Goal: Task Accomplishment & Management: Manage account settings

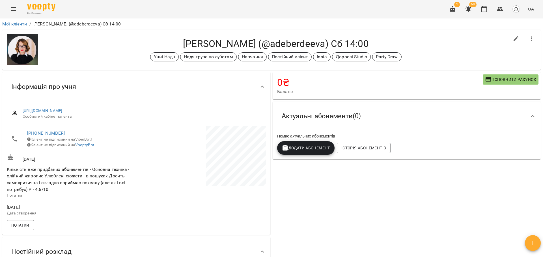
drag, startPoint x: 462, startPoint y: 45, endPoint x: 454, endPoint y: 46, distance: 8.0
click at [454, 46] on h4 "Дебердеєва Олександра (@adeberdeeva) Сб 14:00" at bounding box center [275, 44] width 467 height 12
drag, startPoint x: 453, startPoint y: 46, endPoint x: 455, endPoint y: 50, distance: 4.6
click at [455, 50] on div "Дебердеєва Олександра (@adeberdeeva) Сб 14:00 Учні Надії Надя група по суботам …" at bounding box center [275, 49] width 467 height 23
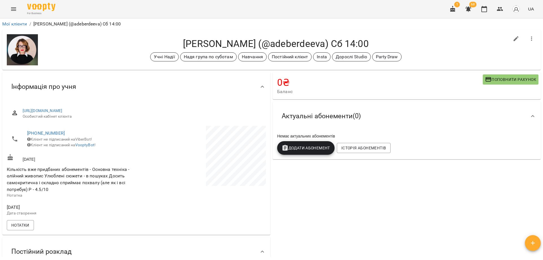
click at [445, 36] on div "Дебердеєва Олександра (@adeberdeeva) Сб 14:00 Учні Надії Надя група по суботам …" at bounding box center [271, 50] width 538 height 40
drag, startPoint x: 456, startPoint y: 51, endPoint x: 455, endPoint y: 48, distance: 3.0
click at [455, 48] on div "Дебердеєва Олександра (@adeberdeeva) Сб 14:00 Учні Надії Надя група по суботам …" at bounding box center [275, 49] width 467 height 23
click at [454, 57] on div "Учні Надії Надя група по суботам Навчання Постійний клієнт Insta Дорослі Studio…" at bounding box center [275, 56] width 467 height 9
click at [390, 187] on div "0 ₴ Баланс Поповнити рахунок Актуальні абонементи ( 0 ) Немає актуальних абонем…" at bounding box center [406, 198] width 270 height 254
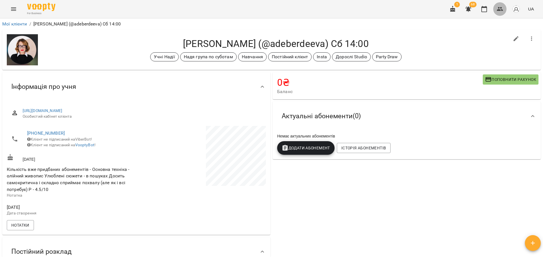
click at [498, 10] on icon "button" at bounding box center [500, 9] width 6 height 4
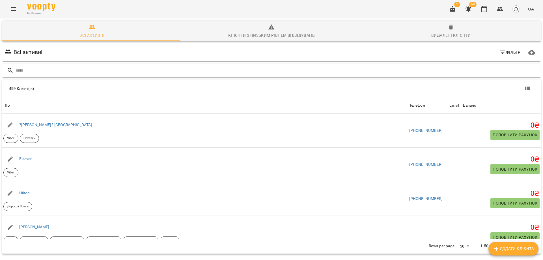
click at [23, 70] on input "text" at bounding box center [277, 70] width 522 height 9
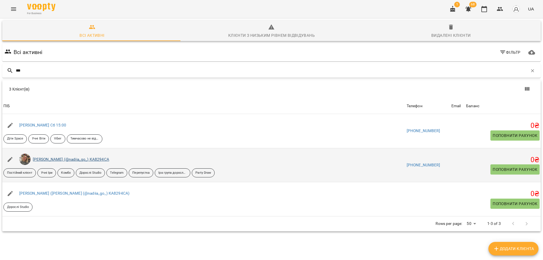
type input "***"
click at [56, 160] on link "Гончаренко Надія (@nadiia_go_) КА8294СА" at bounding box center [71, 159] width 76 height 5
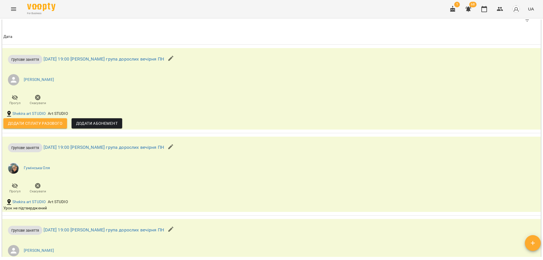
scroll to position [326, 0]
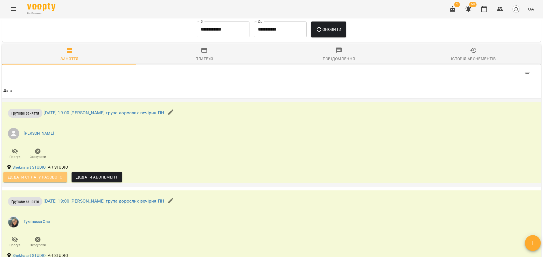
click at [59, 180] on span "Додати сплату разового" at bounding box center [35, 177] width 55 height 7
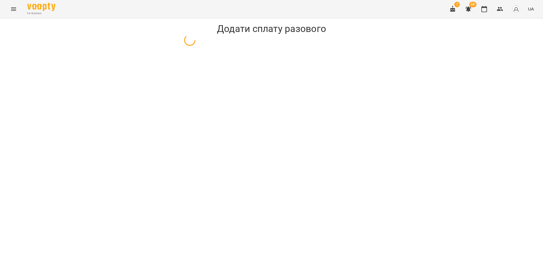
select select "**********"
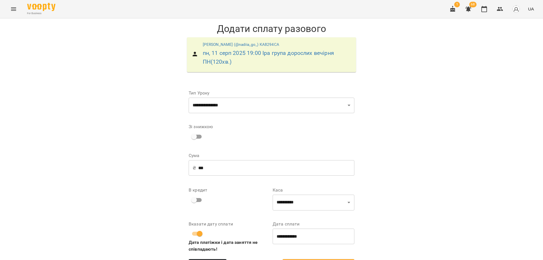
drag, startPoint x: 211, startPoint y: 167, endPoint x: 171, endPoint y: 174, distance: 40.8
click at [171, 174] on div "**********" at bounding box center [271, 148] width 543 height 261
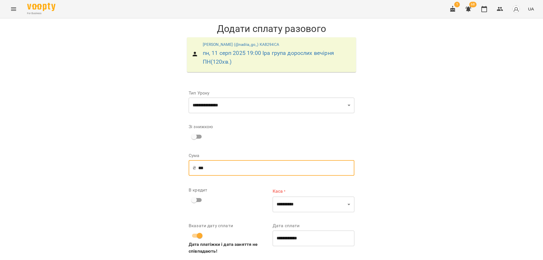
type input "***"
click at [286, 206] on select "**********" at bounding box center [313, 204] width 82 height 16
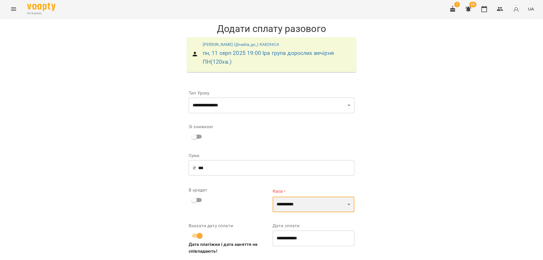
select select "****"
click at [272, 196] on select "**********" at bounding box center [313, 204] width 82 height 16
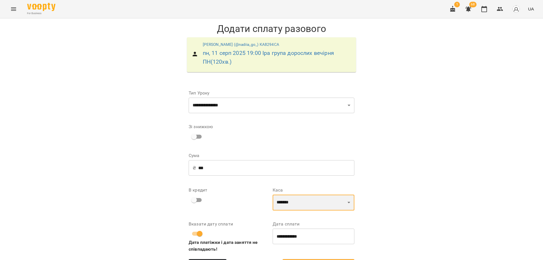
scroll to position [20, 0]
click at [326, 259] on span "Додати сплату разового" at bounding box center [318, 264] width 59 height 7
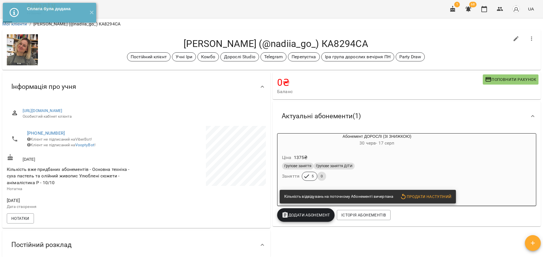
click at [437, 36] on div "Гончаренко Надія (@nadiia_go_) КА8294СА Постійний клієнт Учні Іри Комбо Дорослі…" at bounding box center [271, 50] width 538 height 40
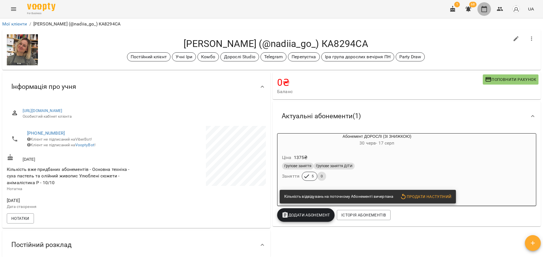
click at [486, 8] on icon "button" at bounding box center [483, 9] width 7 height 7
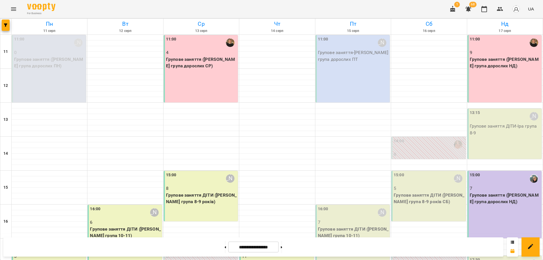
scroll to position [83, 0]
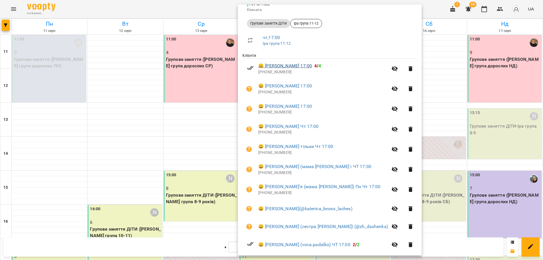
scroll to position [112, 0]
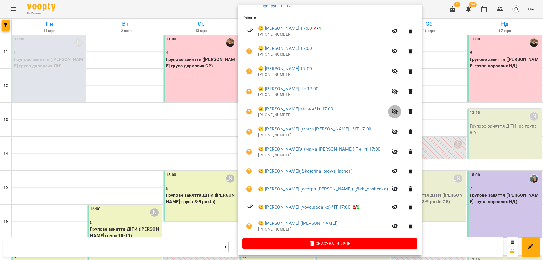
click at [398, 114] on icon "button" at bounding box center [394, 111] width 7 height 7
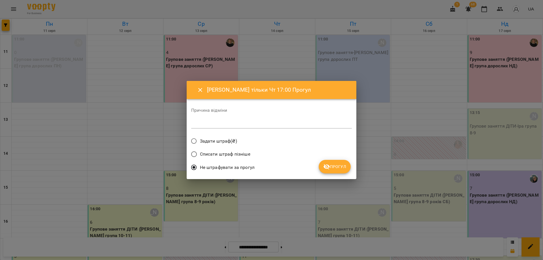
click at [335, 170] on span "Прогул" at bounding box center [334, 166] width 23 height 7
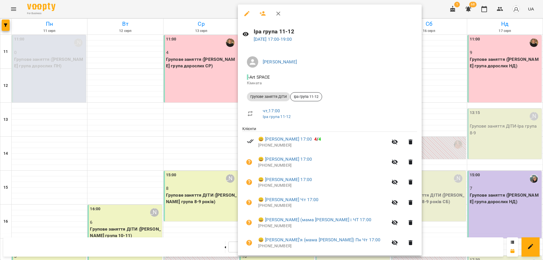
click at [398, 163] on icon "button" at bounding box center [394, 162] width 7 height 7
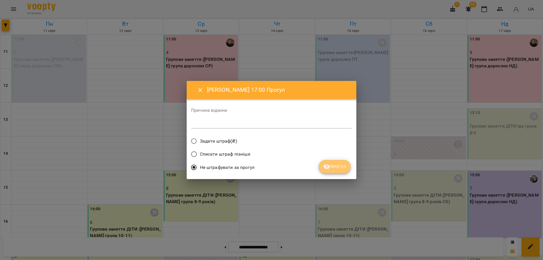
click at [342, 169] on span "Прогул" at bounding box center [334, 166] width 23 height 7
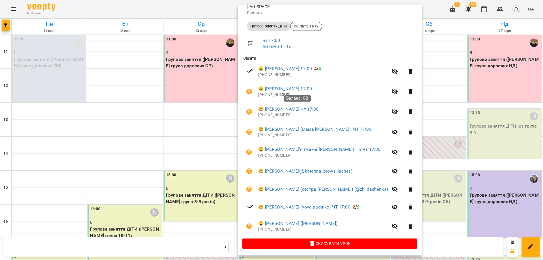
scroll to position [0, 0]
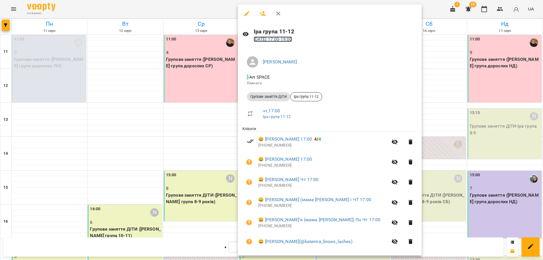
click at [289, 40] on link "14 серп 2025 17:00 - 19:00" at bounding box center [273, 38] width 38 height 5
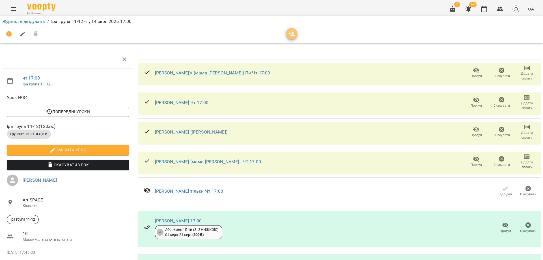
click at [292, 37] on icon "button" at bounding box center [291, 34] width 7 height 7
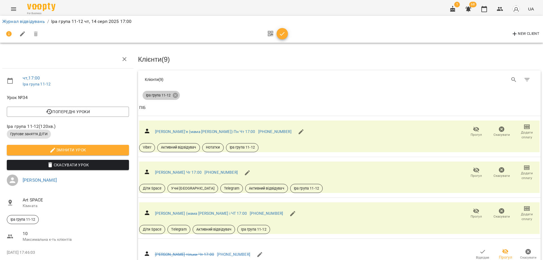
click at [176, 92] on icon at bounding box center [175, 95] width 6 height 6
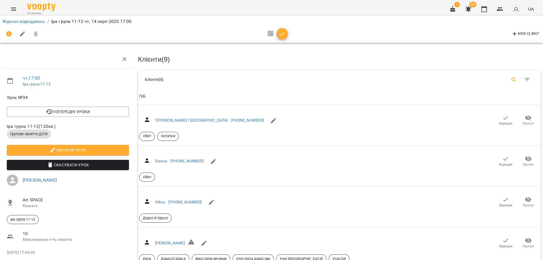
click at [510, 78] on icon "Search" at bounding box center [513, 79] width 7 height 7
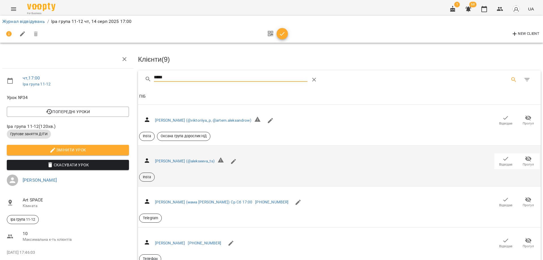
click at [497, 159] on span "Відвідав" at bounding box center [505, 160] width 16 height 11
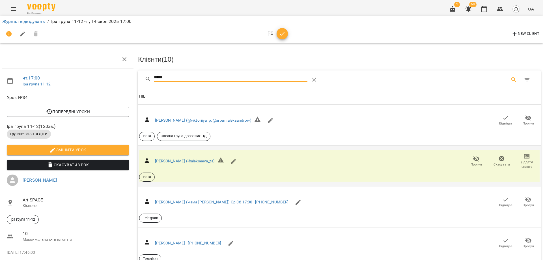
drag, startPoint x: 215, startPoint y: 76, endPoint x: 121, endPoint y: 81, distance: 93.9
click at [121, 81] on div "чт , 17:00 Іра група 11-12 Урок №34 Попередні уроки пн 11 серп 2025 17:00 чт 07…" at bounding box center [271, 155] width 547 height 265
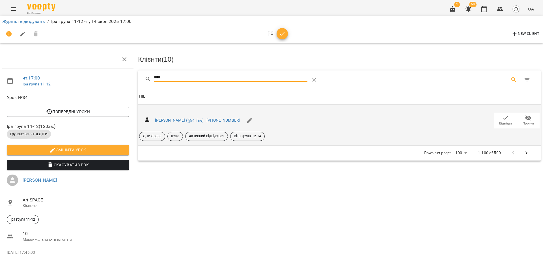
type input "****"
click at [497, 119] on span "Відвідав" at bounding box center [505, 119] width 16 height 11
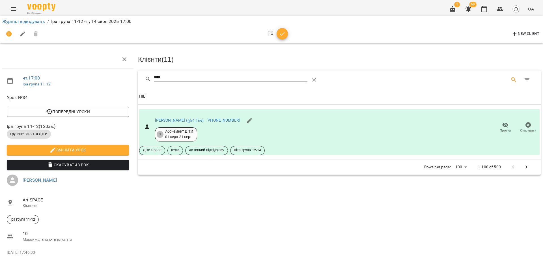
click at [492, 8] on div "1 68 UA" at bounding box center [491, 9] width 90 height 15
click at [485, 8] on icon "button" at bounding box center [484, 9] width 6 height 6
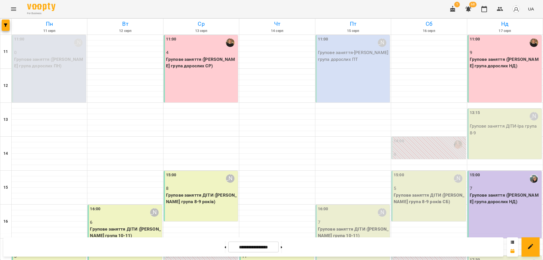
click at [20, 7] on button "Menu" at bounding box center [14, 9] width 14 height 14
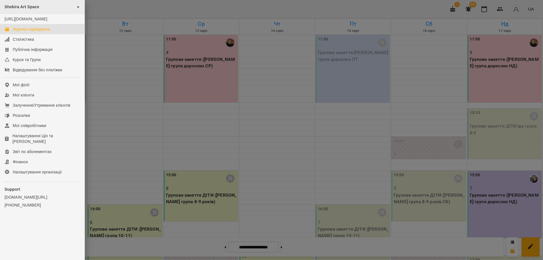
click at [36, 6] on span "Shekira Art Space" at bounding box center [22, 7] width 35 height 5
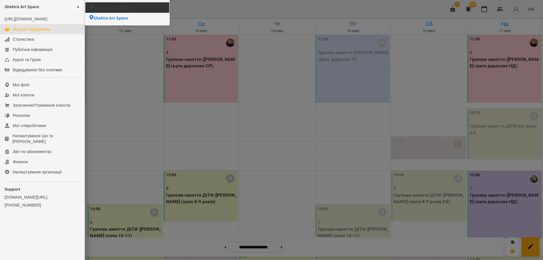
click at [160, 8] on li "Shekira art STUDIO" at bounding box center [127, 7] width 84 height 10
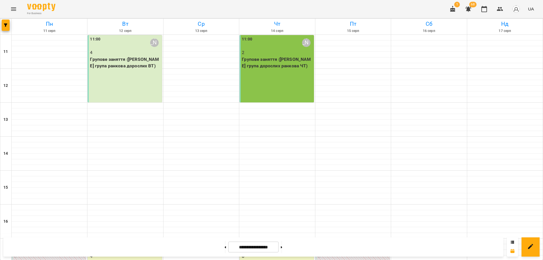
scroll to position [113, 0]
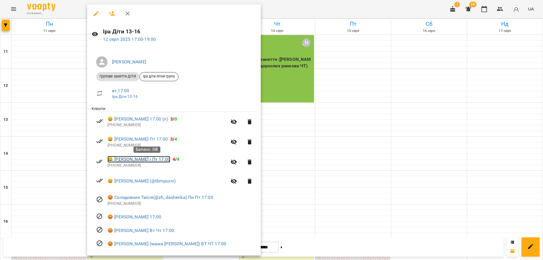
click at [130, 159] on link "😀 Гаврилова Вероніка Пн і Пт 17:00" at bounding box center [138, 159] width 63 height 7
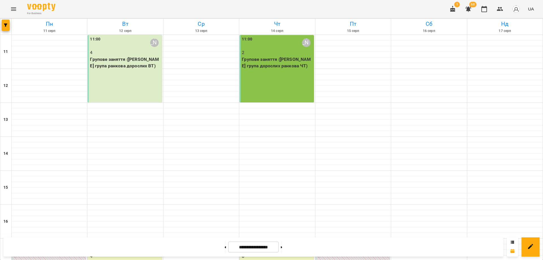
scroll to position [113, 0]
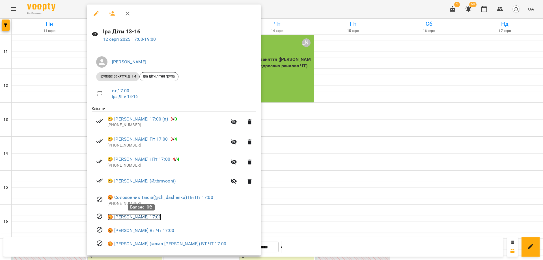
click at [147, 219] on link "😡 Сидорович Ліза Пн Пт 17:00" at bounding box center [134, 216] width 54 height 7
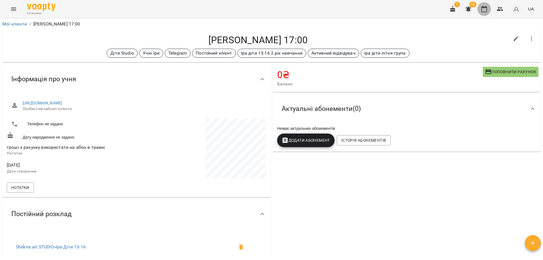
click at [487, 8] on icon "button" at bounding box center [484, 9] width 6 height 6
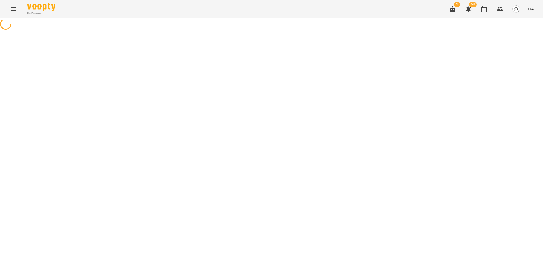
click at [17, 11] on button "Menu" at bounding box center [14, 9] width 14 height 14
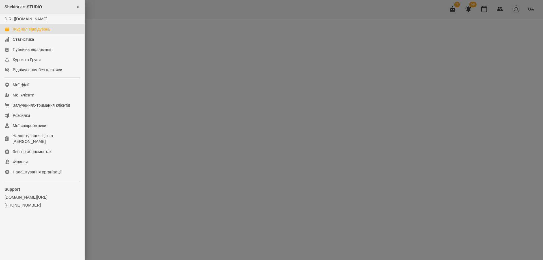
click at [28, 7] on span "Shekira art STUDIO" at bounding box center [24, 7] width 38 height 5
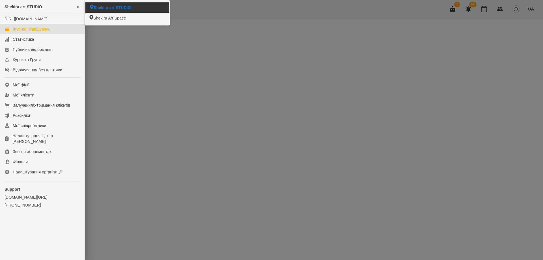
click at [104, 8] on span "Shekira art STUDIO" at bounding box center [112, 8] width 37 height 6
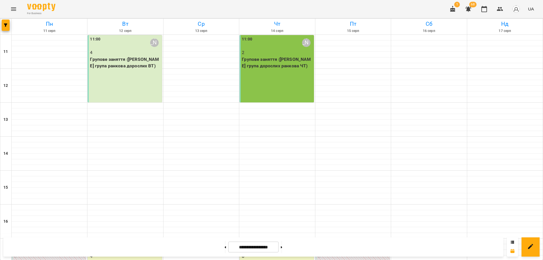
scroll to position [113, 0]
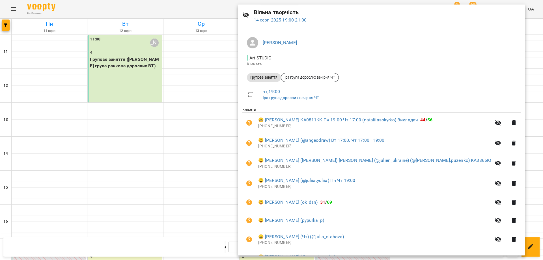
scroll to position [0, 0]
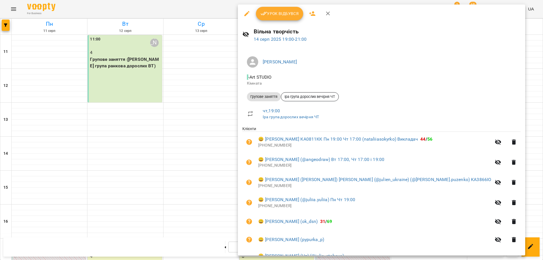
click at [206, 10] on div at bounding box center [271, 130] width 543 height 260
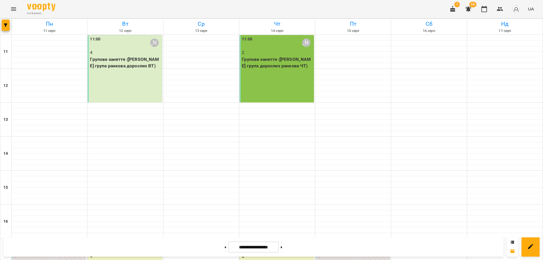
click at [274, 76] on div "11:00 Віолетта 2 Групове заняття (Іра група дорослих ранкова ЧТ)" at bounding box center [276, 68] width 74 height 67
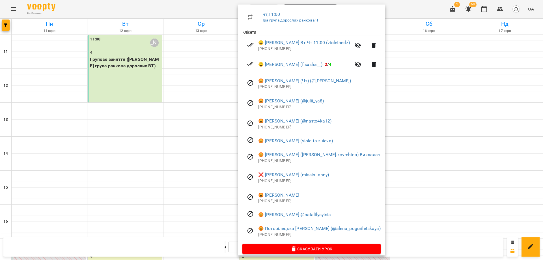
scroll to position [103, 0]
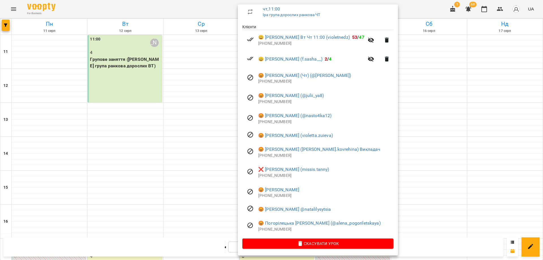
click at [131, 66] on div at bounding box center [271, 130] width 543 height 260
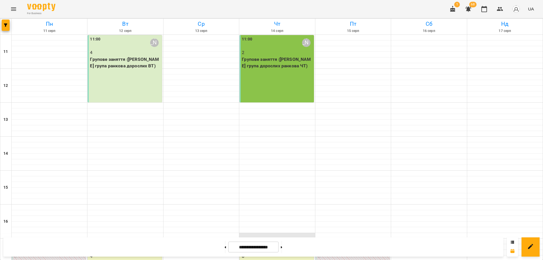
scroll to position [140, 0]
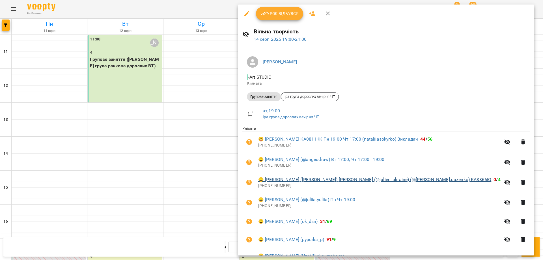
scroll to position [53, 0]
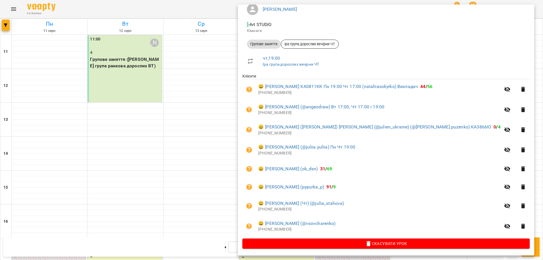
click at [124, 159] on div at bounding box center [271, 130] width 543 height 260
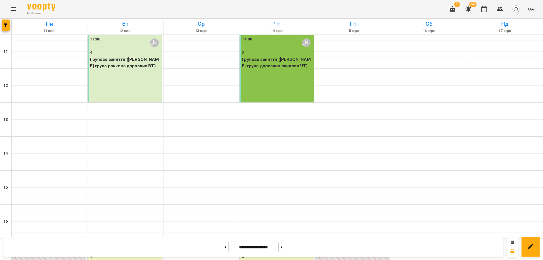
scroll to position [140, 0]
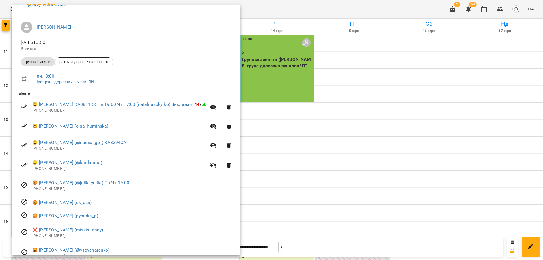
scroll to position [34, 0]
click at [66, 163] on link "😀 Левченко Віталіна (@landahma)" at bounding box center [67, 163] width 70 height 7
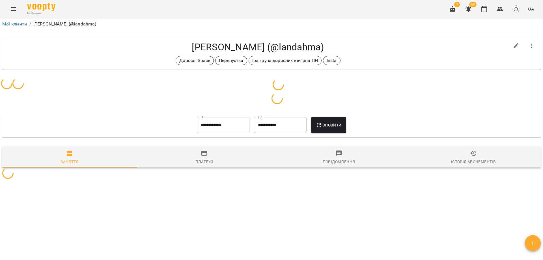
click at [359, 56] on div "Дорослі Space Перепустка Іра група дорослих вечірня ПН Insta" at bounding box center [258, 60] width 502 height 9
click at [360, 52] on h4 "Левченко Віталіна (@landahma)" at bounding box center [258, 47] width 502 height 12
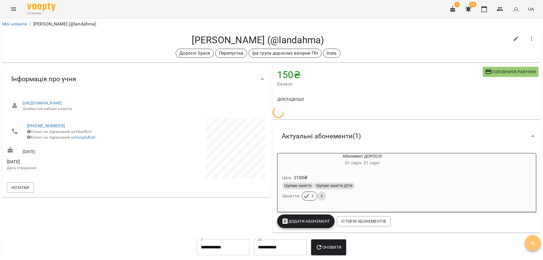
click at [531, 242] on icon "button" at bounding box center [532, 242] width 7 height 7
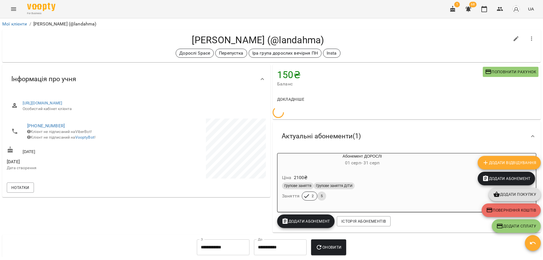
click at [514, 163] on span "Додати Відвідування" at bounding box center [509, 162] width 54 height 7
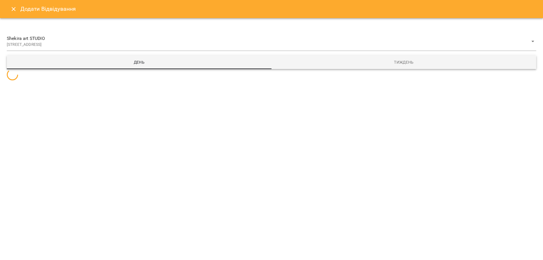
select select
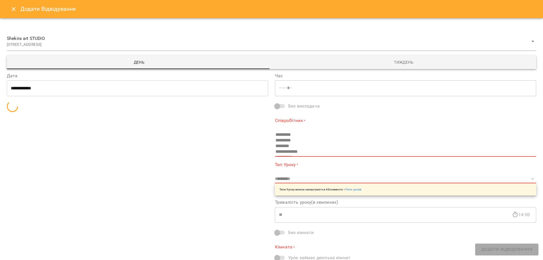
type input "*****"
type input "**********"
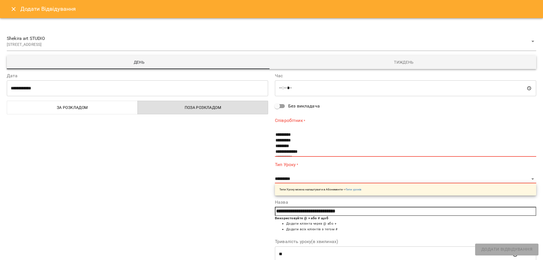
click at [15, 10] on icon "Close" at bounding box center [13, 9] width 7 height 7
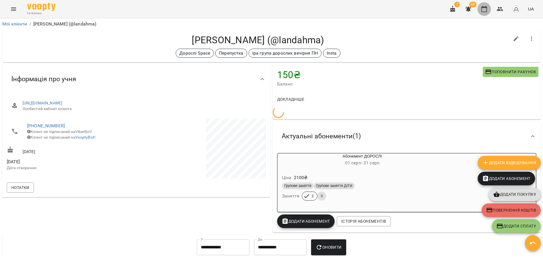
click at [484, 11] on icon "button" at bounding box center [483, 9] width 7 height 7
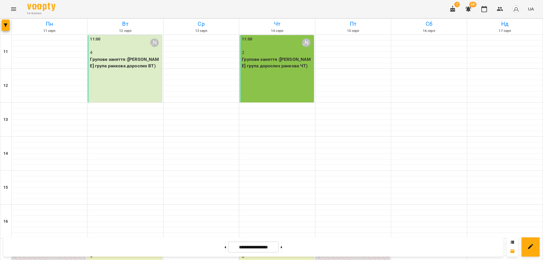
scroll to position [140, 0]
click at [13, 9] on icon "Menu" at bounding box center [13, 9] width 7 height 7
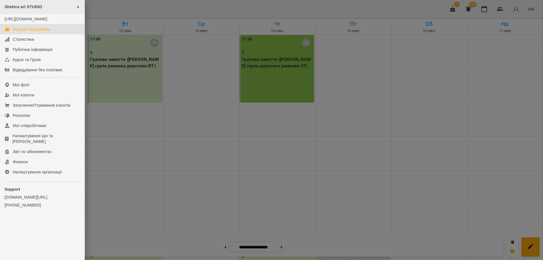
click at [22, 8] on span "Shekira art STUDIO" at bounding box center [24, 7] width 38 height 5
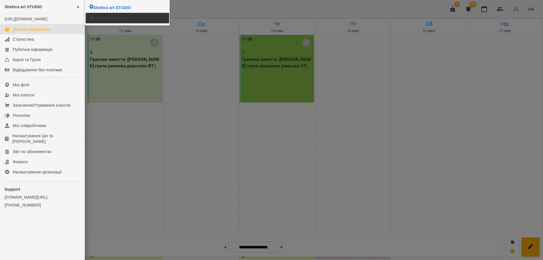
click at [137, 20] on li "Shekira Art Space" at bounding box center [127, 18] width 83 height 10
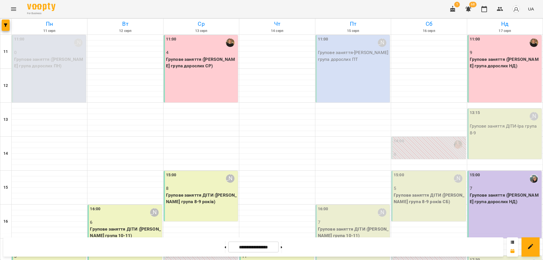
scroll to position [106, 0]
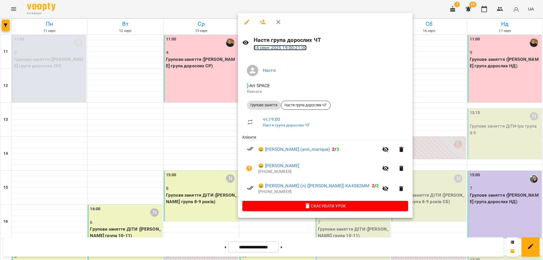
click at [301, 48] on link "14 серп 2025 19:00 - 21:00" at bounding box center [280, 47] width 53 height 5
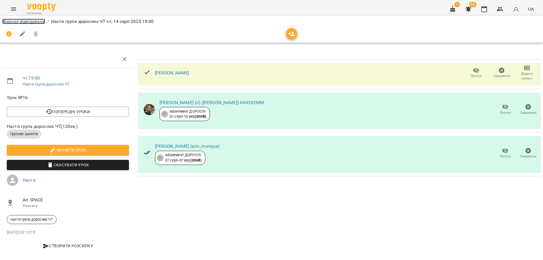
click at [21, 21] on link "Журнал відвідувань" at bounding box center [23, 21] width 43 height 5
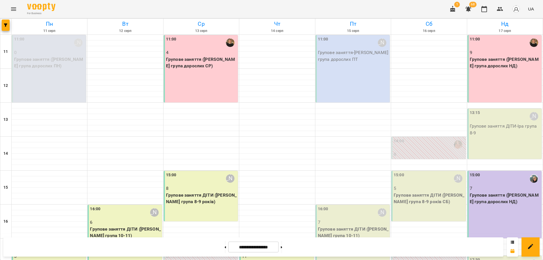
click at [200, 12] on div "For Business 1 68 UA" at bounding box center [271, 9] width 543 height 18
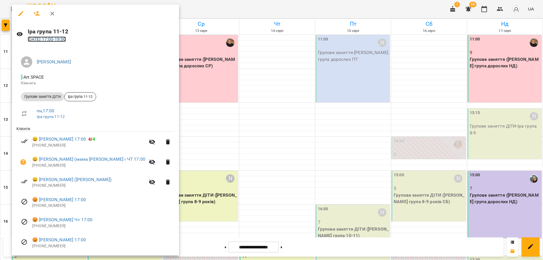
click at [66, 39] on link "11 серп 2025 17:00 - 19:00" at bounding box center [47, 38] width 38 height 5
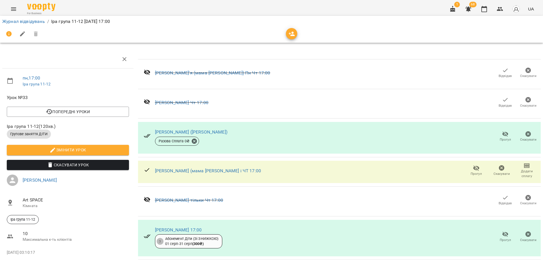
click at [311, 29] on div at bounding box center [271, 34] width 538 height 14
click at [323, 23] on ol "Журнал відвідувань / Іра група 11-12 пн, 11 серп 2025 17:00" at bounding box center [271, 21] width 538 height 7
click at [313, 29] on div at bounding box center [271, 34] width 538 height 14
click at [400, 20] on ol "Журнал відвідувань / Іра група 11-12 пн, 11 серп 2025 17:00" at bounding box center [271, 21] width 538 height 7
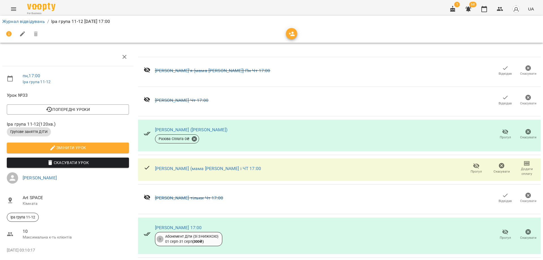
scroll to position [157, 0]
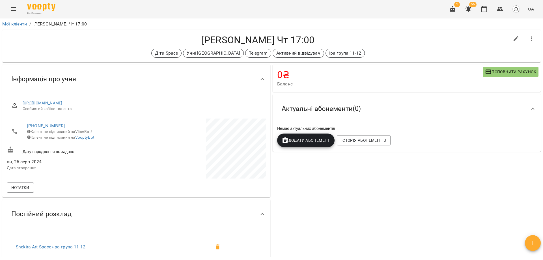
click at [410, 50] on div "Діти Space Учні Вікторії Telegram Активний відвідувач Іра група 11-12" at bounding box center [258, 53] width 502 height 9
click at [388, 168] on div "0 ₴ Баланс Поповнити рахунок Актуальні абонементи ( 0 ) Немає актуальних абонем…" at bounding box center [406, 214] width 270 height 303
click at [356, 201] on div "0 ₴ Баланс Поповнити рахунок Актуальні абонементи ( 0 ) Немає актуальних абонем…" at bounding box center [406, 214] width 270 height 303
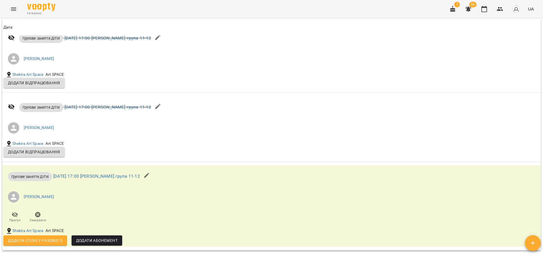
scroll to position [487, 0]
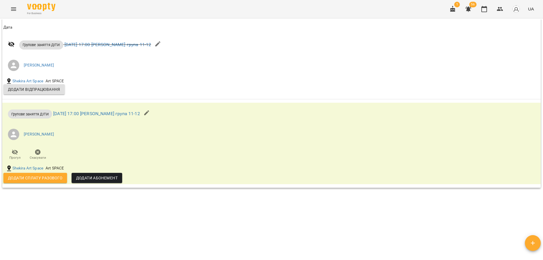
click at [299, 222] on div "Мої клієнти / Владимиренко Діана Пн Чт 17:00 Владимиренко Діана Пн Чт 17:00 Діт…" at bounding box center [271, 138] width 540 height 237
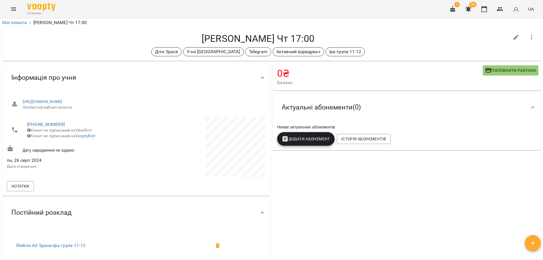
scroll to position [0, 0]
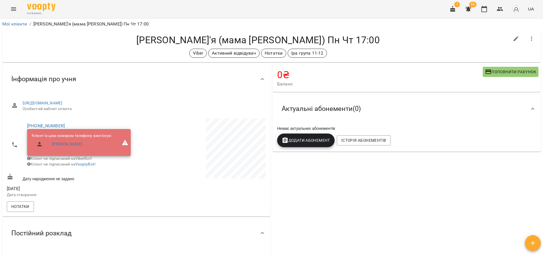
click at [362, 187] on div "0 ₴ Баланс Поповнити рахунок -1300 ₴ Абонементи -2600 ₴ Абонемент ДІТИ 1300 ₴ Б…" at bounding box center [406, 224] width 270 height 322
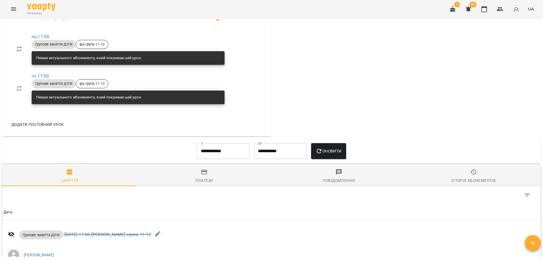
scroll to position [254, 0]
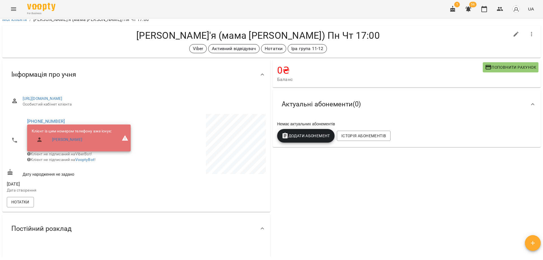
scroll to position [0, 0]
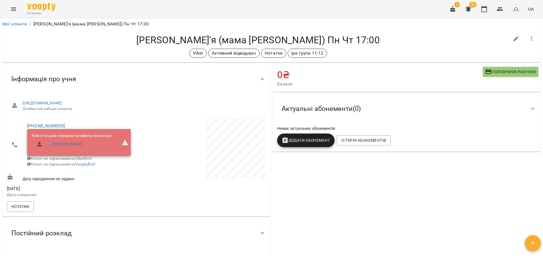
drag, startPoint x: 302, startPoint y: 175, endPoint x: 318, endPoint y: 197, distance: 27.1
click at [318, 197] on div "0 ₴ Баланс Поповнити рахунок -1300 ₴ Абонементи -2600 ₴ Абонемент ДІТИ 1300 ₴ Б…" at bounding box center [406, 224] width 270 height 322
click at [317, 198] on div "0 ₴ Баланс Поповнити рахунок -1300 ₴ Абонементи -2600 ₴ Абонемент ДІТИ 1300 ₴ Б…" at bounding box center [406, 224] width 270 height 322
click at [382, 44] on h4 "Болдирева Дар'я (мама Ольга) Пн Чт 17:00" at bounding box center [258, 40] width 502 height 12
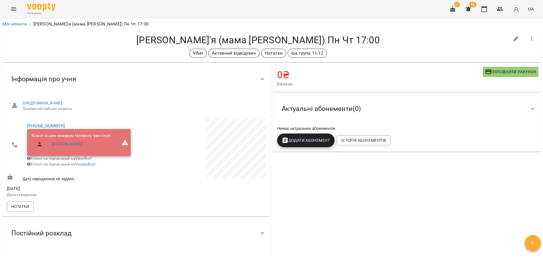
click at [415, 185] on div "0 ₴ Баланс Поповнити рахунок -1300 ₴ Абонементи -2600 ₴ Абонемент ДІТИ 1300 ₴ Б…" at bounding box center [406, 224] width 270 height 322
click at [452, 45] on h4 "Болдирева Дар'я (мама Ольга) Пн Чт 17:00" at bounding box center [258, 40] width 502 height 12
click at [402, 190] on div "0 ₴ Баланс Поповнити рахунок -1300 ₴ Абонементи -2600 ₴ Абонемент ДІТИ 1300 ₴ Б…" at bounding box center [406, 224] width 270 height 322
click at [371, 187] on div "0 ₴ Баланс Поповнити рахунок -1300 ₴ Абонементи -2600 ₴ Абонемент ДІТИ 1300 ₴ Б…" at bounding box center [406, 224] width 270 height 322
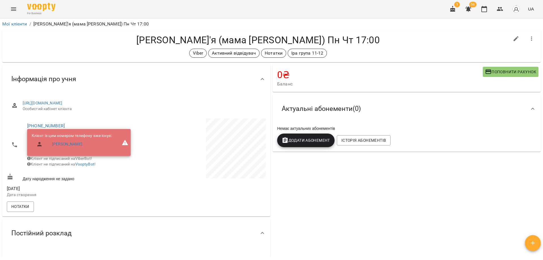
click at [320, 206] on div "0 ₴ Баланс Поповнити рахунок -1300 ₴ Абонементи -2600 ₴ Абонемент ДІТИ 1300 ₴ Б…" at bounding box center [406, 224] width 270 height 322
click at [347, 201] on div "0 ₴ Баланс Поповнити рахунок -1300 ₴ Абонементи -2600 ₴ Абонемент ДІТИ 1300 ₴ Б…" at bounding box center [406, 224] width 270 height 322
drag, startPoint x: 125, startPoint y: 143, endPoint x: 146, endPoint y: 138, distance: 21.9
click at [125, 143] on icon at bounding box center [125, 142] width 6 height 5
click at [176, 131] on p at bounding box center [201, 149] width 128 height 62
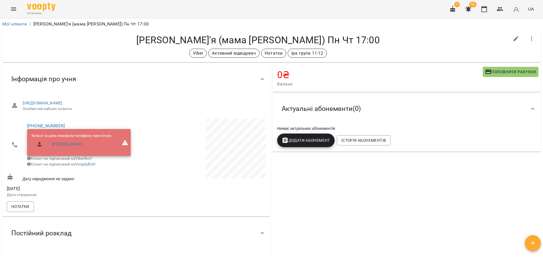
click at [215, 105] on span "https://www.voopty.com.ua/client/66b0df390d0c537dffdb7877/678bd9105a8023cbc39ee…" at bounding box center [142, 103] width 239 height 6
drag, startPoint x: 344, startPoint y: 221, endPoint x: 348, endPoint y: 234, distance: 13.4
click at [348, 234] on div "0 ₴ Баланс Поповнити рахунок -1300 ₴ Абонементи -2600 ₴ Абонемент ДІТИ 1300 ₴ Б…" at bounding box center [406, 224] width 270 height 322
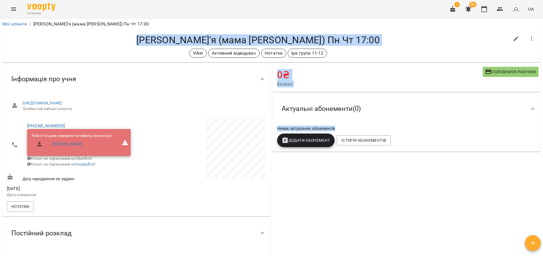
drag, startPoint x: 403, startPoint y: 187, endPoint x: 109, endPoint y: 32, distance: 332.4
click at [112, 36] on div "Мої клієнти / Болдирева Дар'я (мама Ольга) Пн Чт 17:00 Болдирева Дар'я (мама Ол…" at bounding box center [271, 138] width 540 height 237
click at [107, 31] on div "Болдирева Дар'я (мама Ольга) Пн Чт 17:00 Viber Активний відвідувач Нотатки Іра …" at bounding box center [271, 46] width 538 height 33
drag, startPoint x: 247, startPoint y: 83, endPoint x: 382, endPoint y: 219, distance: 191.9
click at [382, 219] on div "Мої клієнти / Болдирева Дар'я (мама Ольга) Пн Чт 17:00 Болдирева Дар'я (мама Ол…" at bounding box center [271, 138] width 540 height 237
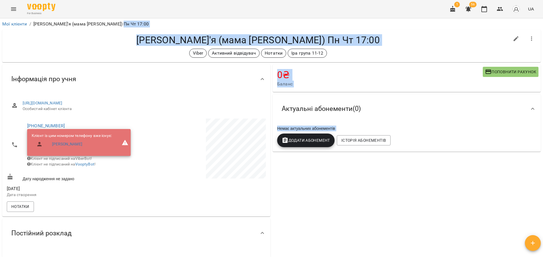
click at [382, 220] on div "0 ₴ Баланс Поповнити рахунок -1300 ₴ Абонементи -2600 ₴ Абонемент ДІТИ 1300 ₴ Б…" at bounding box center [406, 224] width 270 height 322
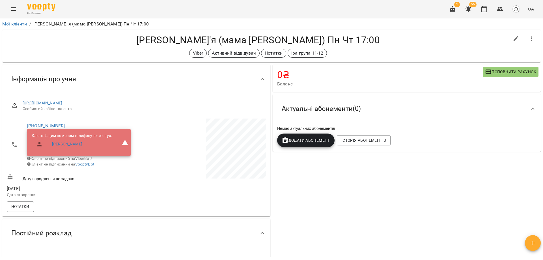
click at [388, 195] on div "0 ₴ Баланс Поповнити рахунок -1300 ₴ Абонементи -2600 ₴ Абонемент ДІТИ 1300 ₴ Б…" at bounding box center [406, 224] width 270 height 322
click at [339, 207] on div "0 ₴ Баланс Поповнити рахунок -1300 ₴ Абонементи -2600 ₴ Абонемент ДІТИ 1300 ₴ Б…" at bounding box center [406, 224] width 270 height 322
